Goal: Task Accomplishment & Management: Manage account settings

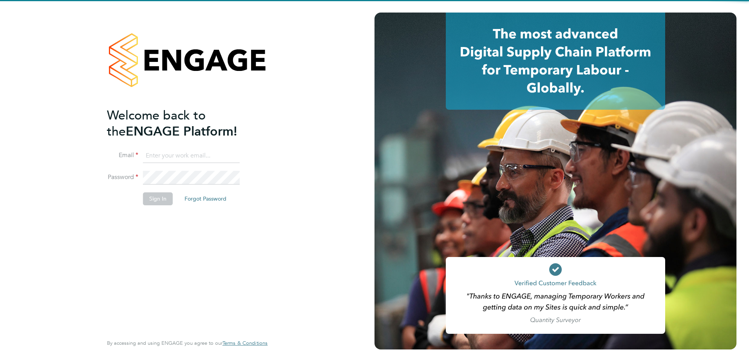
type input "[PERSON_NAME][EMAIL_ADDRESS][PERSON_NAME][DOMAIN_NAME]"
drag, startPoint x: 201, startPoint y: 248, endPoint x: 158, endPoint y: 211, distance: 56.4
click at [197, 245] on div "Welcome back to the ENGAGE Platform! Email [EMAIL_ADDRESS][PERSON_NAME][DOMAIN_…" at bounding box center [183, 220] width 153 height 226
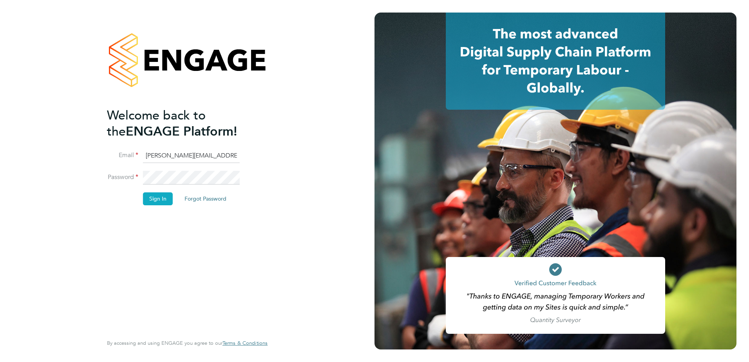
click at [166, 196] on button "Sign In" at bounding box center [158, 198] width 30 height 13
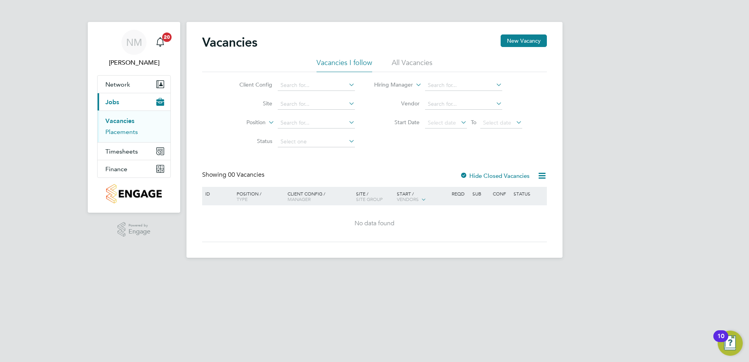
click at [120, 133] on link "Placements" at bounding box center [121, 131] width 33 height 7
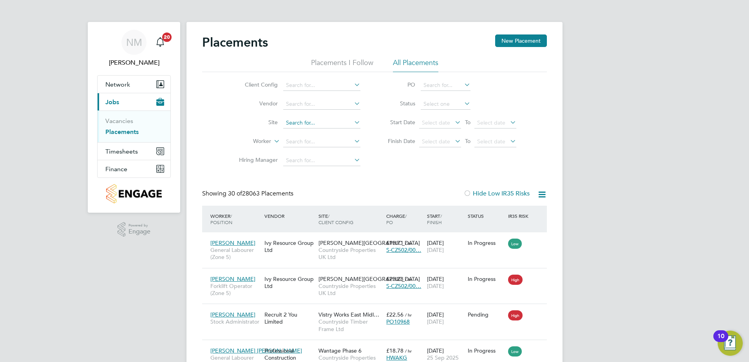
click at [300, 124] on input at bounding box center [321, 123] width 77 height 11
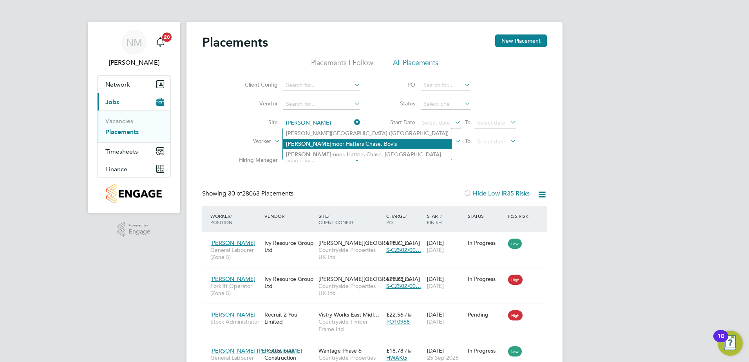
click at [330, 142] on li "Sandy moor Hatters Chase, Bovis" at bounding box center [367, 144] width 169 height 11
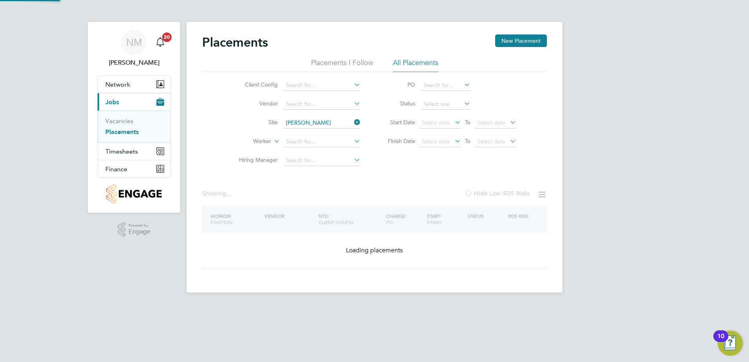
type input "Sandymoor Hatters Chase, Bovis"
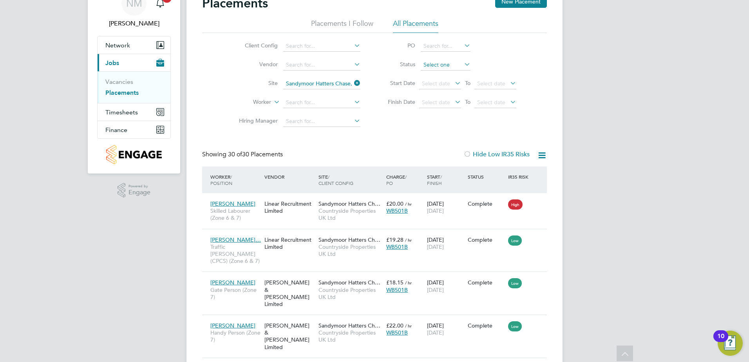
click at [444, 64] on input at bounding box center [446, 65] width 50 height 11
click at [443, 78] on li "Active" at bounding box center [445, 76] width 51 height 10
type input "Active"
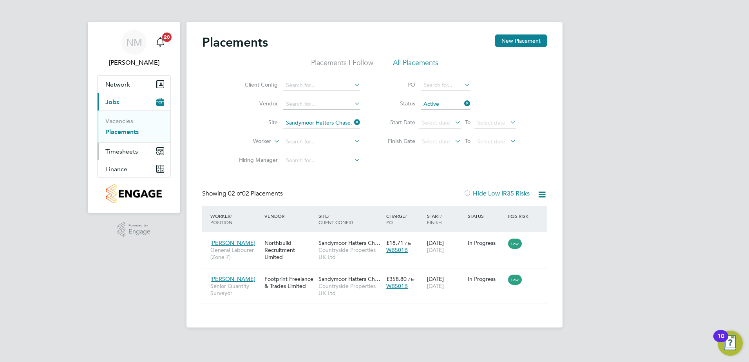
click at [118, 149] on span "Timesheets" at bounding box center [121, 151] width 33 height 7
click at [118, 139] on link "Timesheets" at bounding box center [121, 138] width 33 height 7
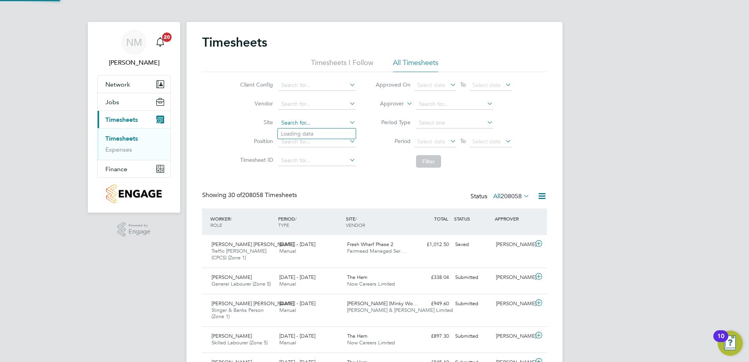
click at [295, 121] on input at bounding box center [317, 123] width 77 height 11
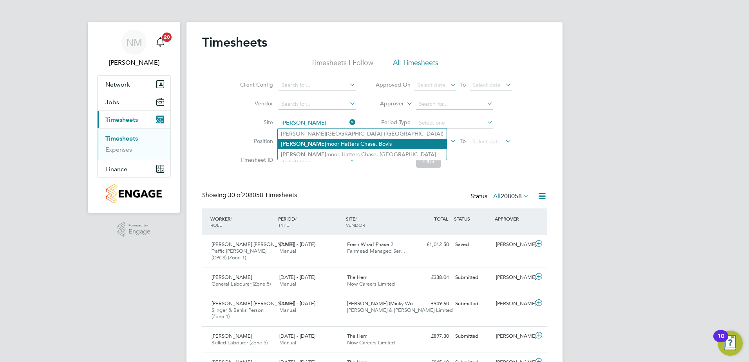
click at [319, 141] on li "Sandy moor Hatters Chase, Bovis" at bounding box center [362, 144] width 169 height 11
type input "Sandymoor Hatters Chase, Bovis"
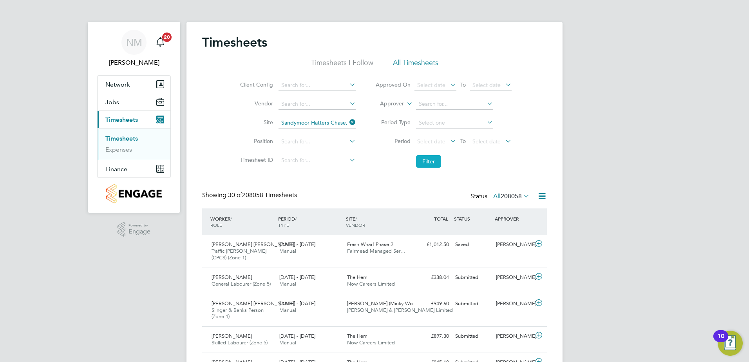
click at [438, 161] on button "Filter" at bounding box center [428, 161] width 25 height 13
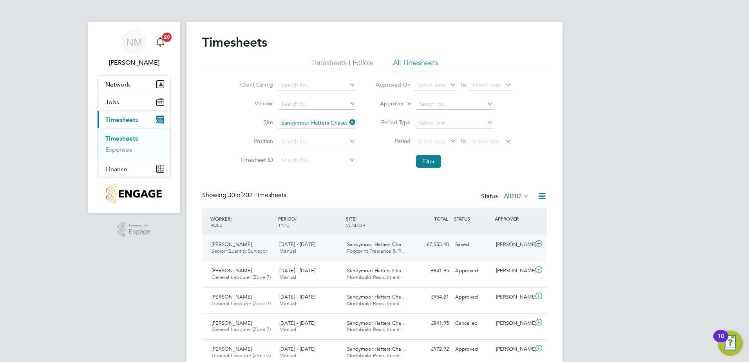
click at [267, 240] on div "Richard Davison Senior Quantity Surveyor 15 - 21 Sep 2025" at bounding box center [242, 248] width 68 height 20
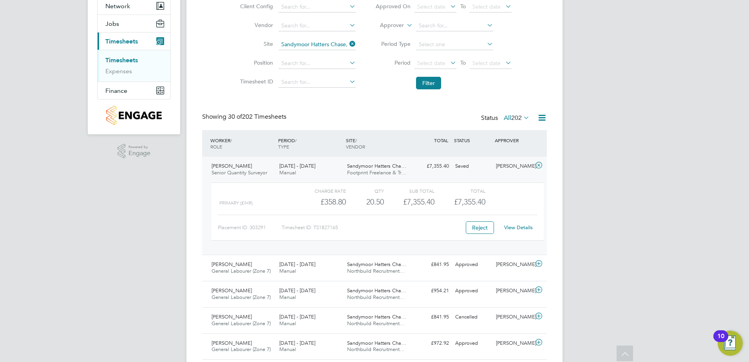
click at [522, 226] on link "View Details" at bounding box center [518, 227] width 29 height 7
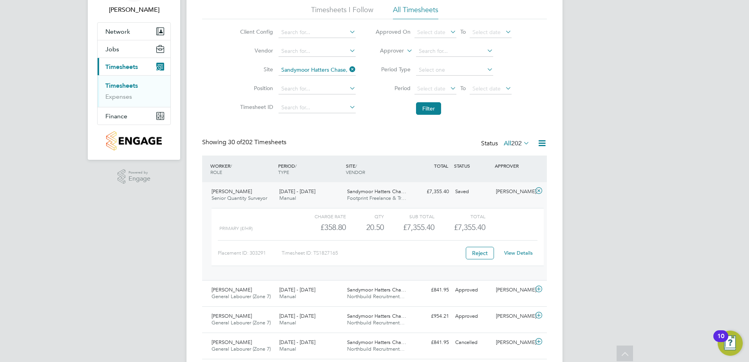
scroll to position [39, 0]
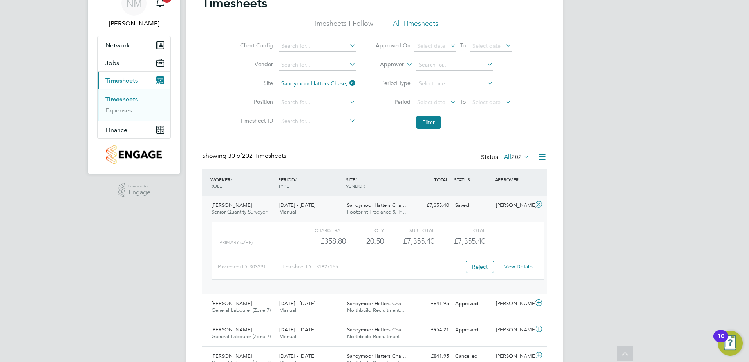
drag, startPoint x: 114, startPoint y: 79, endPoint x: 115, endPoint y: 72, distance: 7.5
click at [114, 79] on span "Timesheets" at bounding box center [121, 80] width 33 height 7
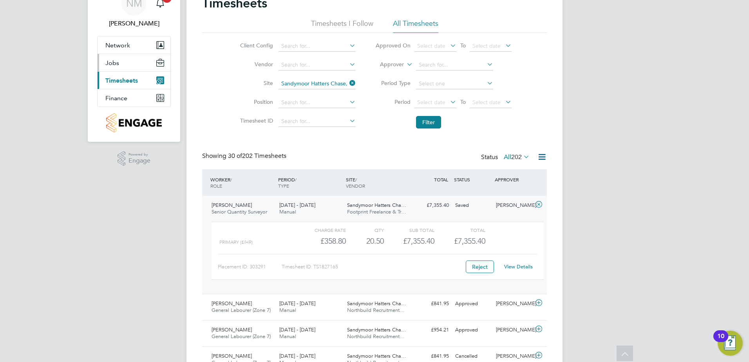
click at [116, 65] on span "Jobs" at bounding box center [112, 62] width 14 height 7
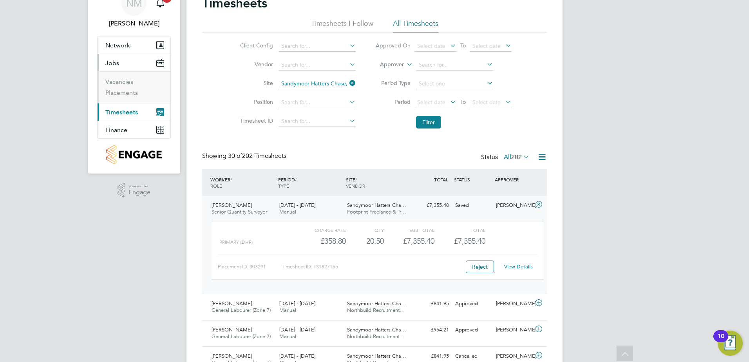
click at [115, 96] on li "Placements" at bounding box center [134, 93] width 59 height 8
click at [121, 91] on link "Placements" at bounding box center [121, 92] width 33 height 7
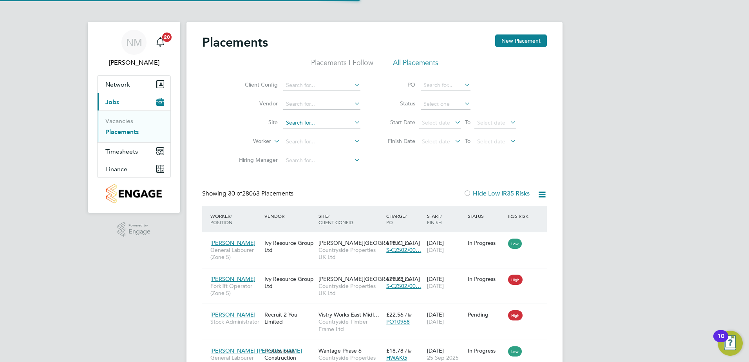
scroll to position [4, 4]
click at [305, 120] on input at bounding box center [321, 123] width 77 height 11
click at [319, 153] on li "Sand ymoor Hatters Chase, Bovis" at bounding box center [367, 154] width 169 height 11
type input "Sandymoor Hatters Chase, Bovis"
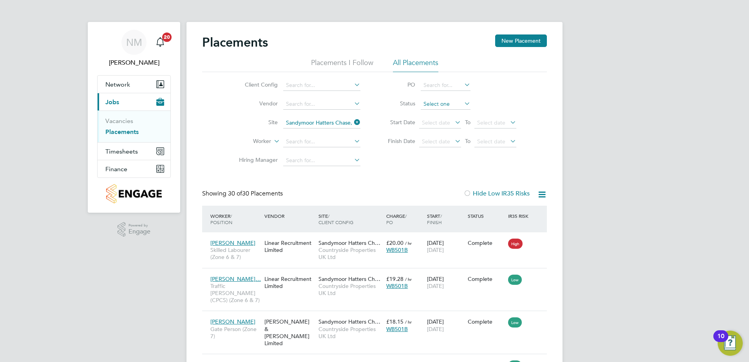
click at [445, 100] on input at bounding box center [446, 104] width 50 height 11
click at [447, 114] on li "Active" at bounding box center [445, 115] width 51 height 10
type input "Active"
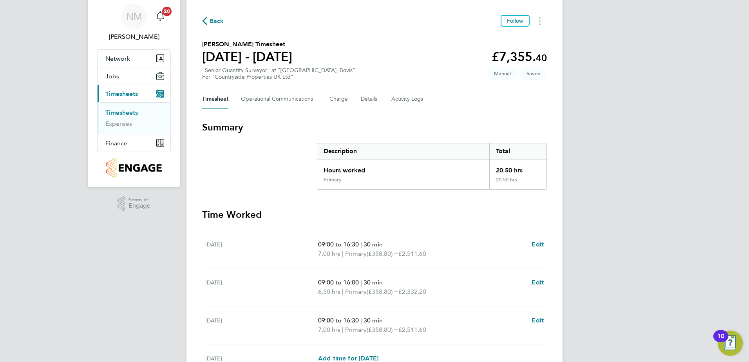
scroll to position [39, 0]
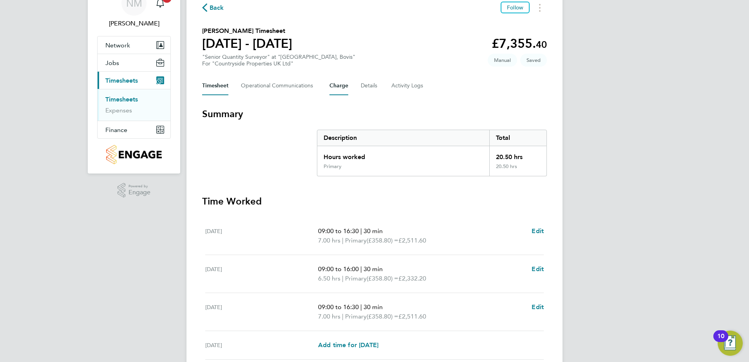
click at [340, 88] on button "Charge" at bounding box center [339, 85] width 19 height 19
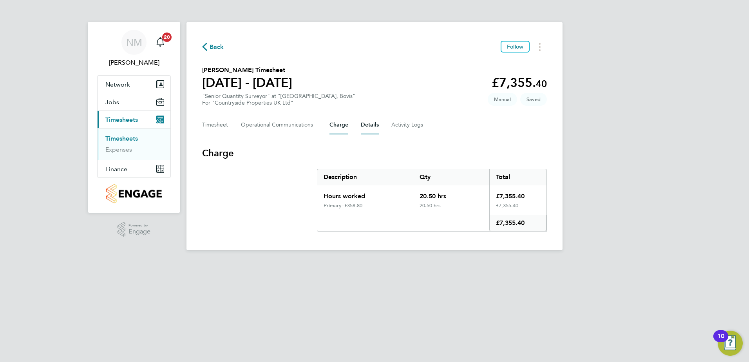
click at [365, 123] on button "Details" at bounding box center [370, 125] width 18 height 19
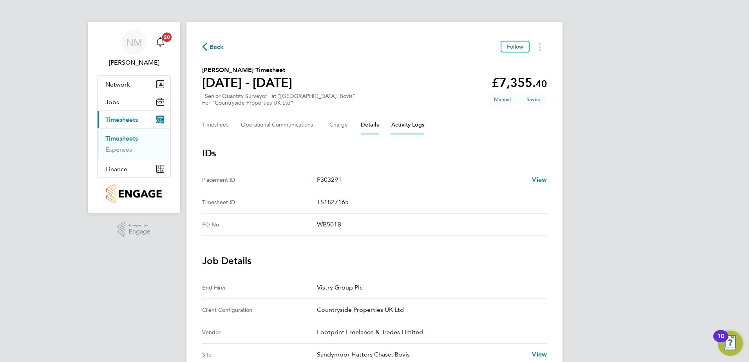
click at [406, 129] on Logs-tab "Activity Logs" at bounding box center [407, 125] width 33 height 19
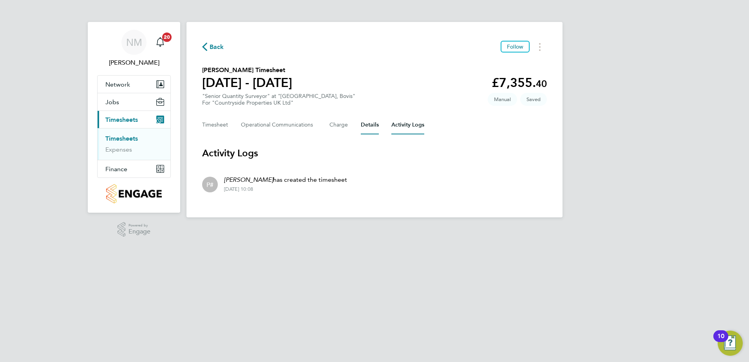
click at [368, 129] on button "Details" at bounding box center [370, 125] width 18 height 19
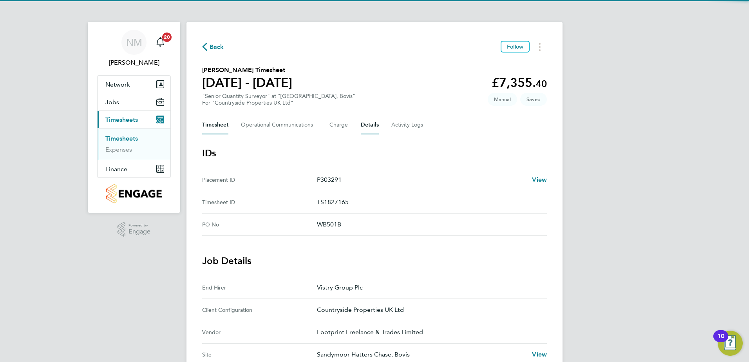
click at [228, 129] on button "Timesheet" at bounding box center [215, 125] width 26 height 19
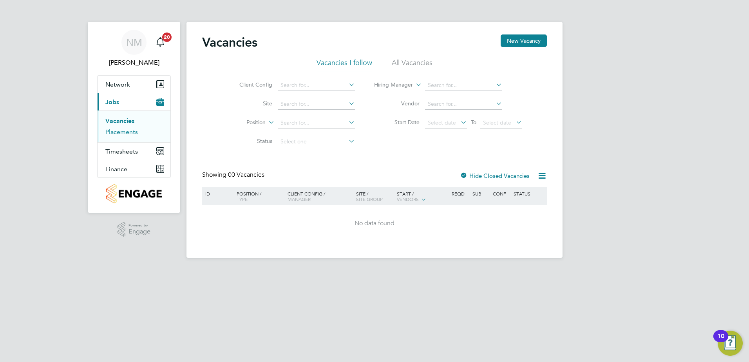
click at [116, 132] on link "Placements" at bounding box center [121, 131] width 33 height 7
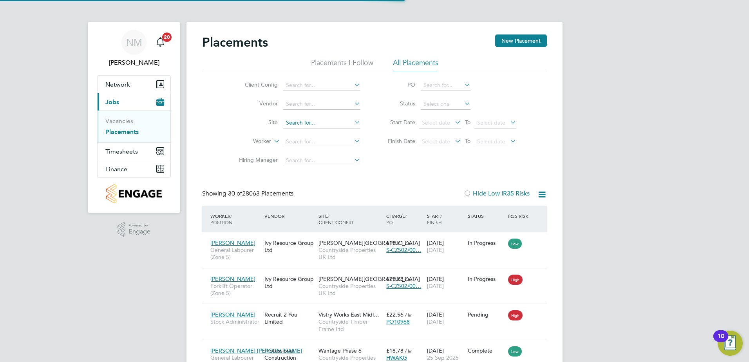
click at [302, 123] on input at bounding box center [321, 123] width 77 height 11
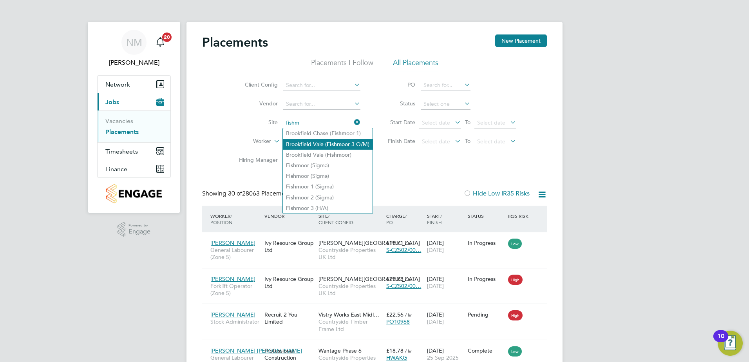
click at [315, 139] on li "Brookfield Vale ( Fishm oor 3 O/M)" at bounding box center [328, 144] width 90 height 11
type input "Brookfield Vale (Fishmoor 3 O/M)"
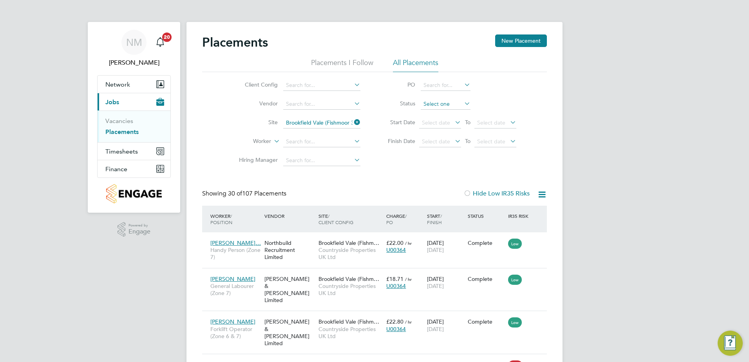
click at [441, 100] on input at bounding box center [446, 104] width 50 height 11
click at [442, 112] on li "Active" at bounding box center [445, 115] width 51 height 10
type input "Active"
